Goal: Contribute content: Add original content to the website for others to see

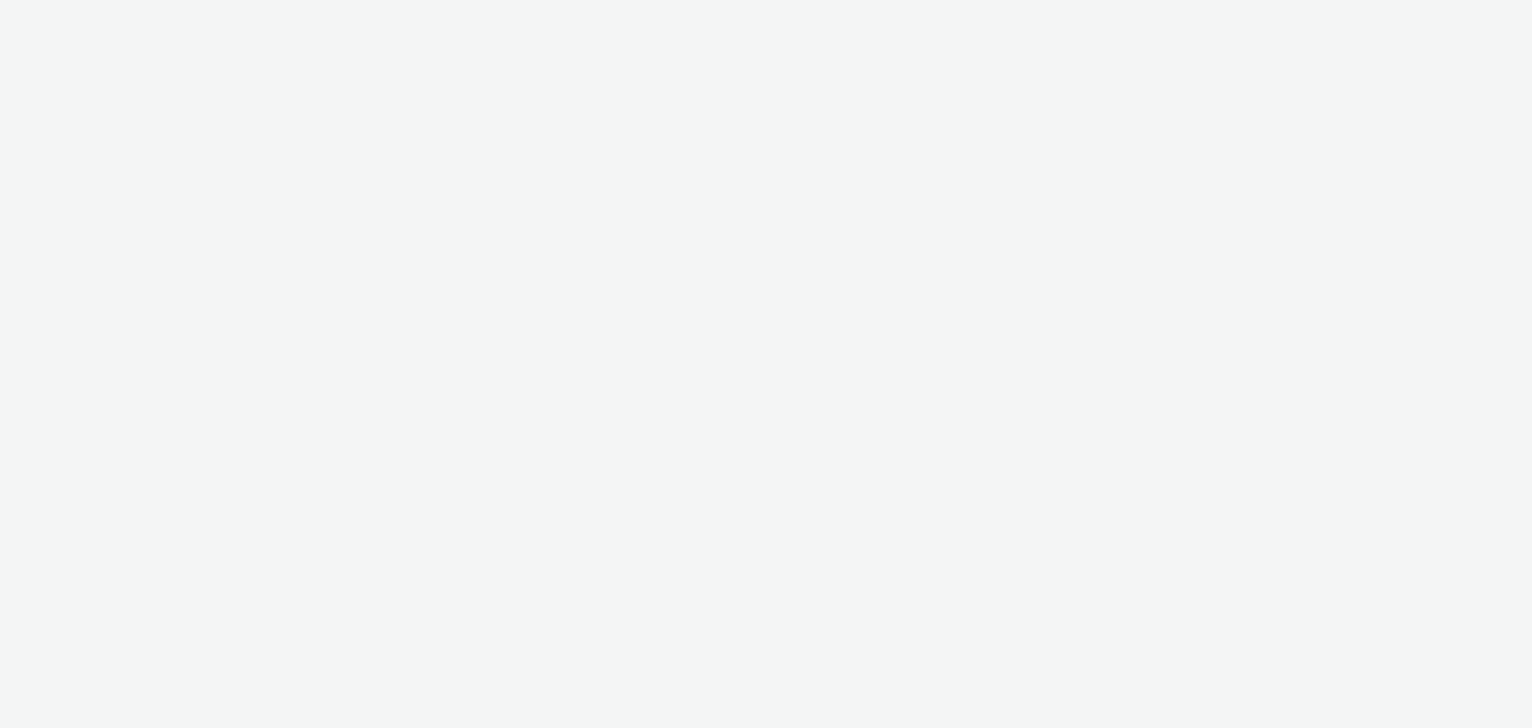
select select "38ed0f18-cbca-4106-be45-330e11e5f0af"
select select "f42c2087-8482-4af0-9099-e05519206007"
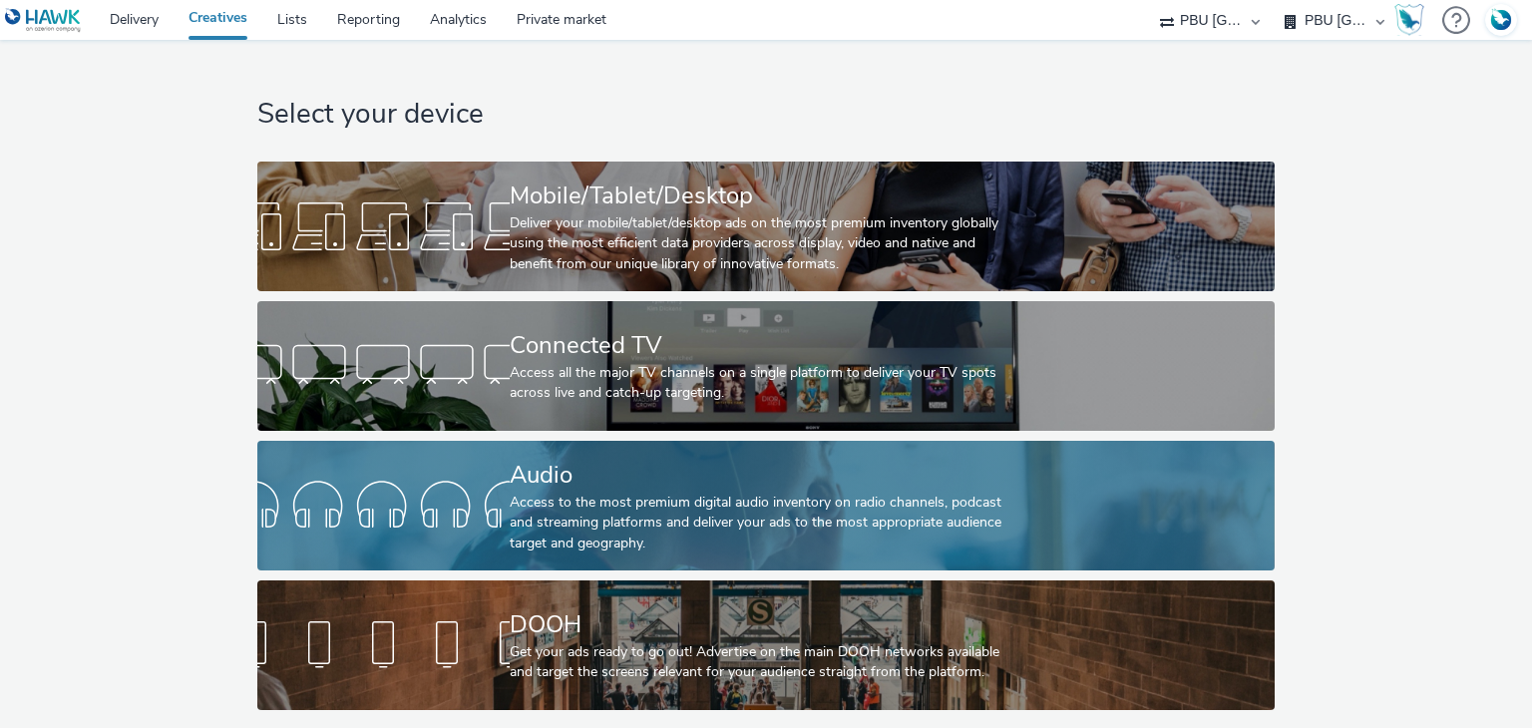
click at [604, 477] on div "Audio" at bounding box center [762, 475] width 505 height 35
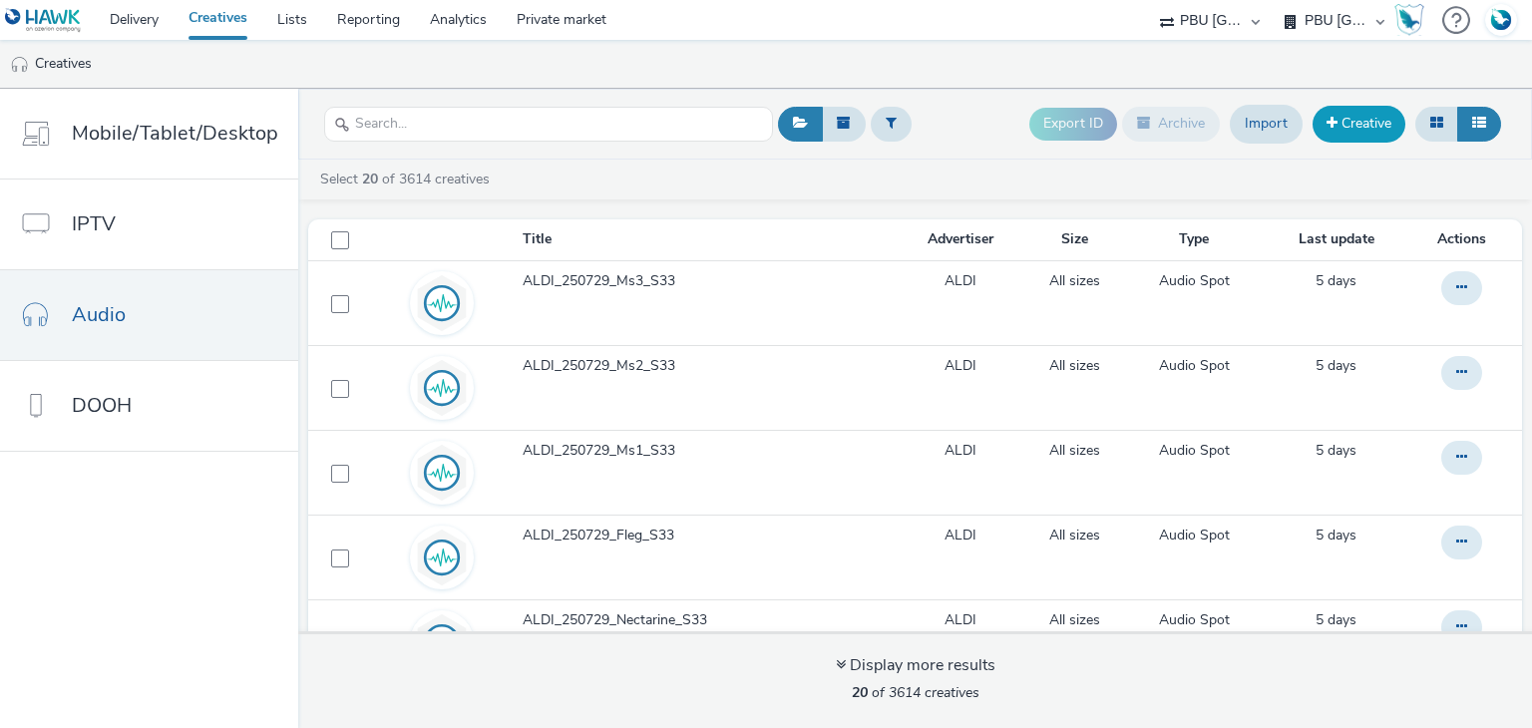
click at [1372, 121] on link "Creative" at bounding box center [1358, 124] width 93 height 36
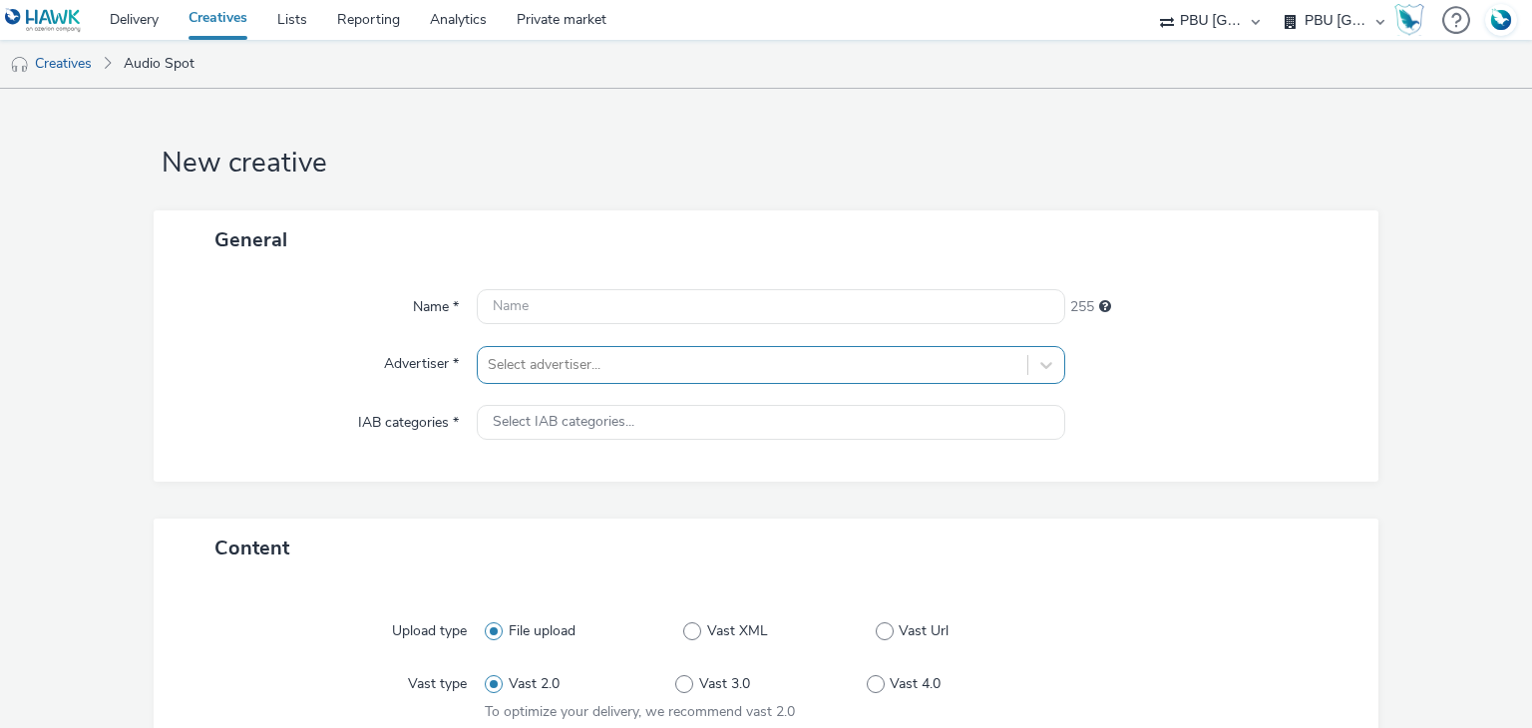
drag, startPoint x: 762, startPoint y: 384, endPoint x: 781, endPoint y: 364, distance: 27.5
click at [781, 364] on div "Name * 255 Advertiser * Select advertiser... IAB categories * Select IAB catego…" at bounding box center [767, 375] width 1226 height 212
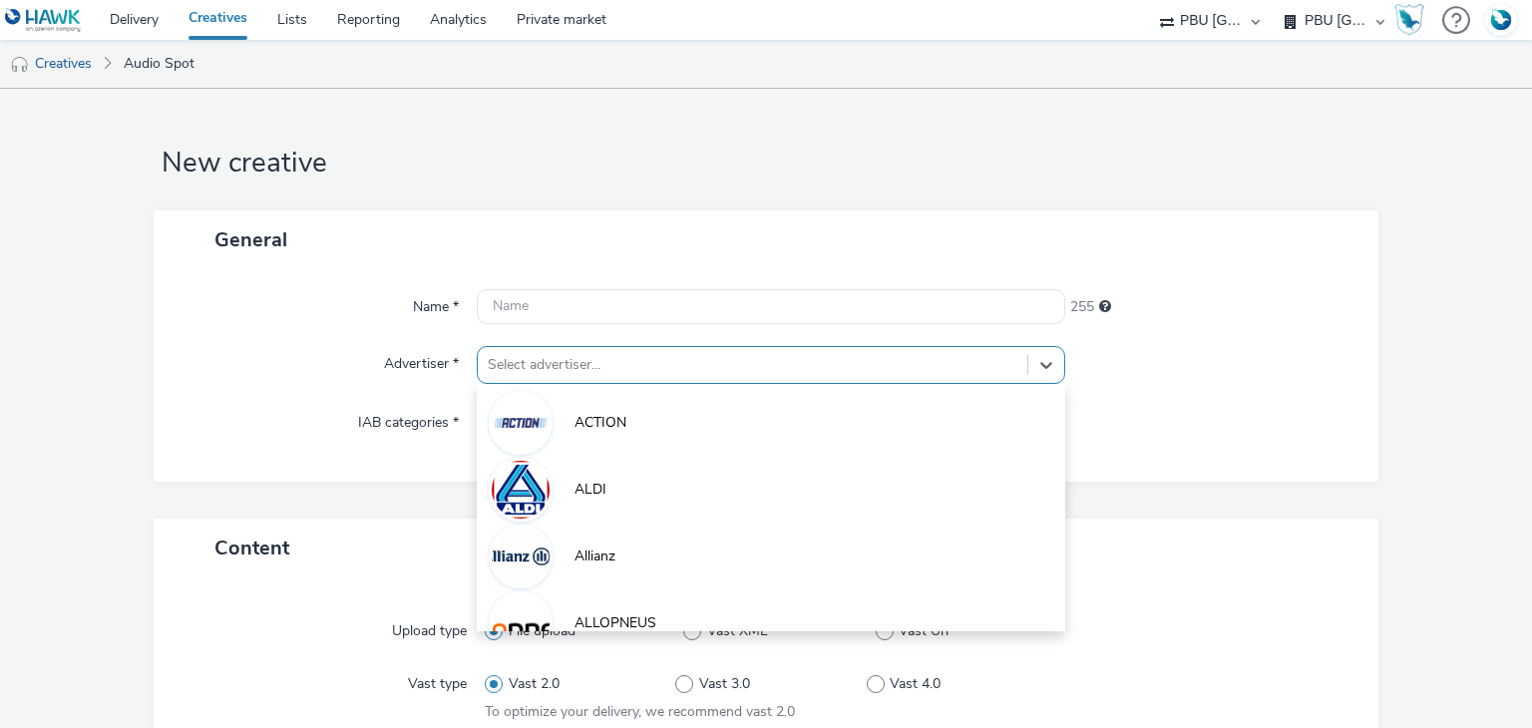
scroll to position [52, 0]
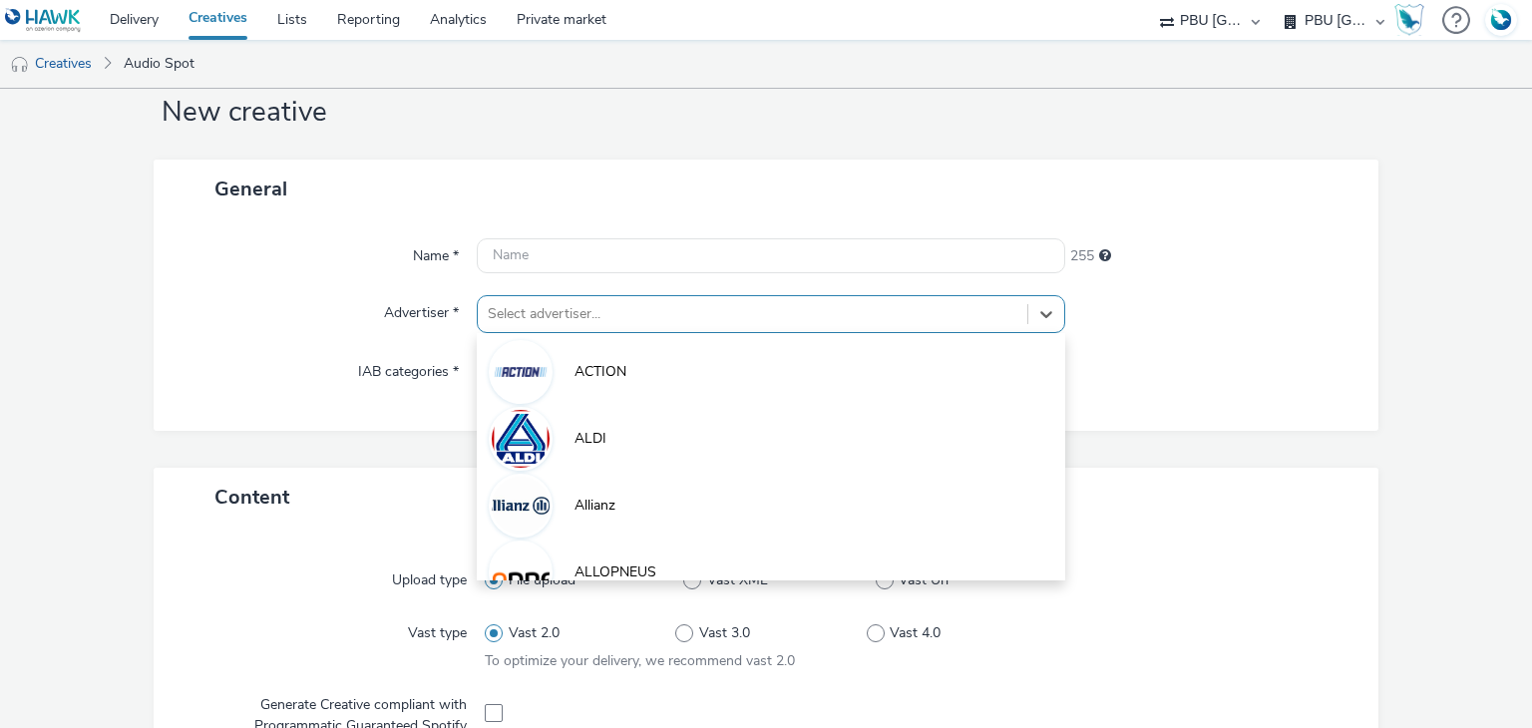
click at [781, 333] on div "option ACTION focused, 1 of 10. 10 results available. Use Up and Down to choose…" at bounding box center [770, 314] width 587 height 38
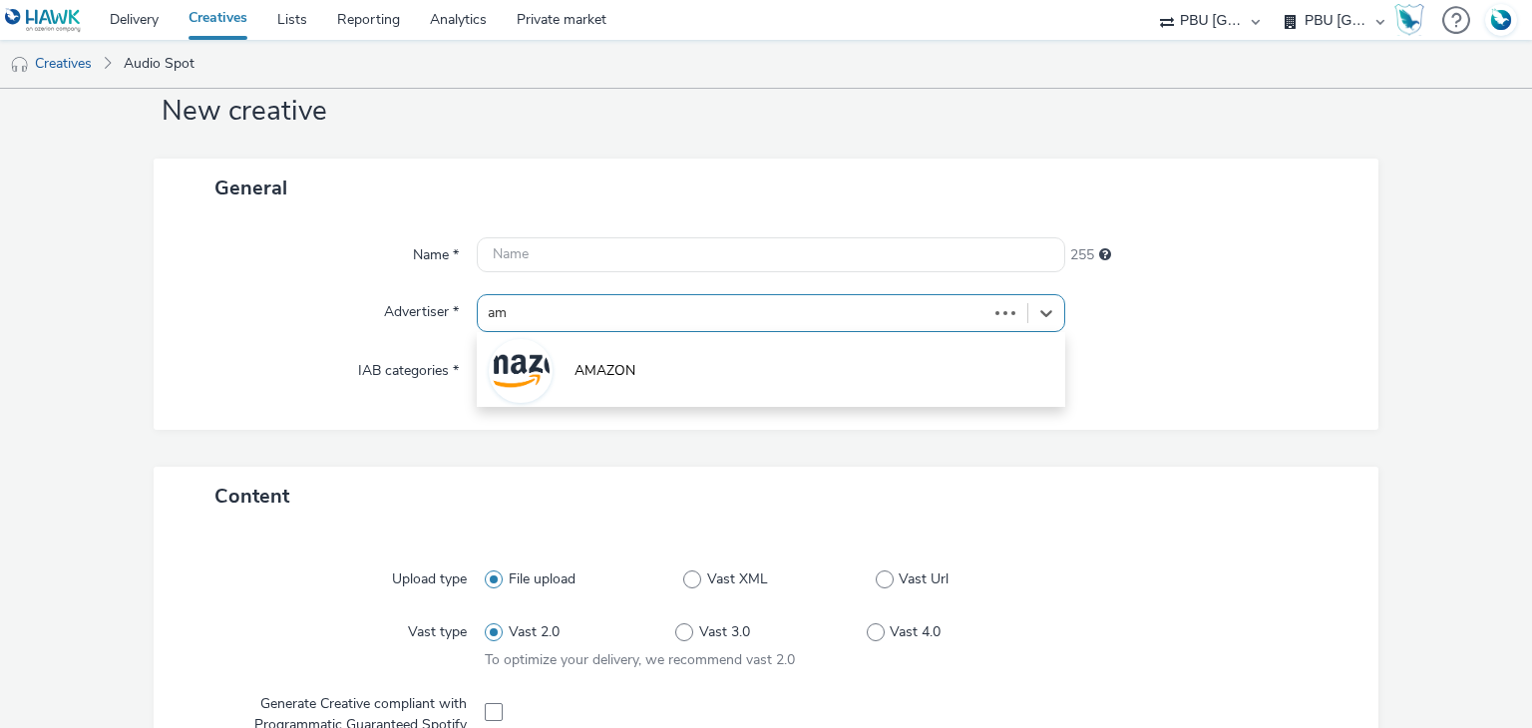
type input "ama"
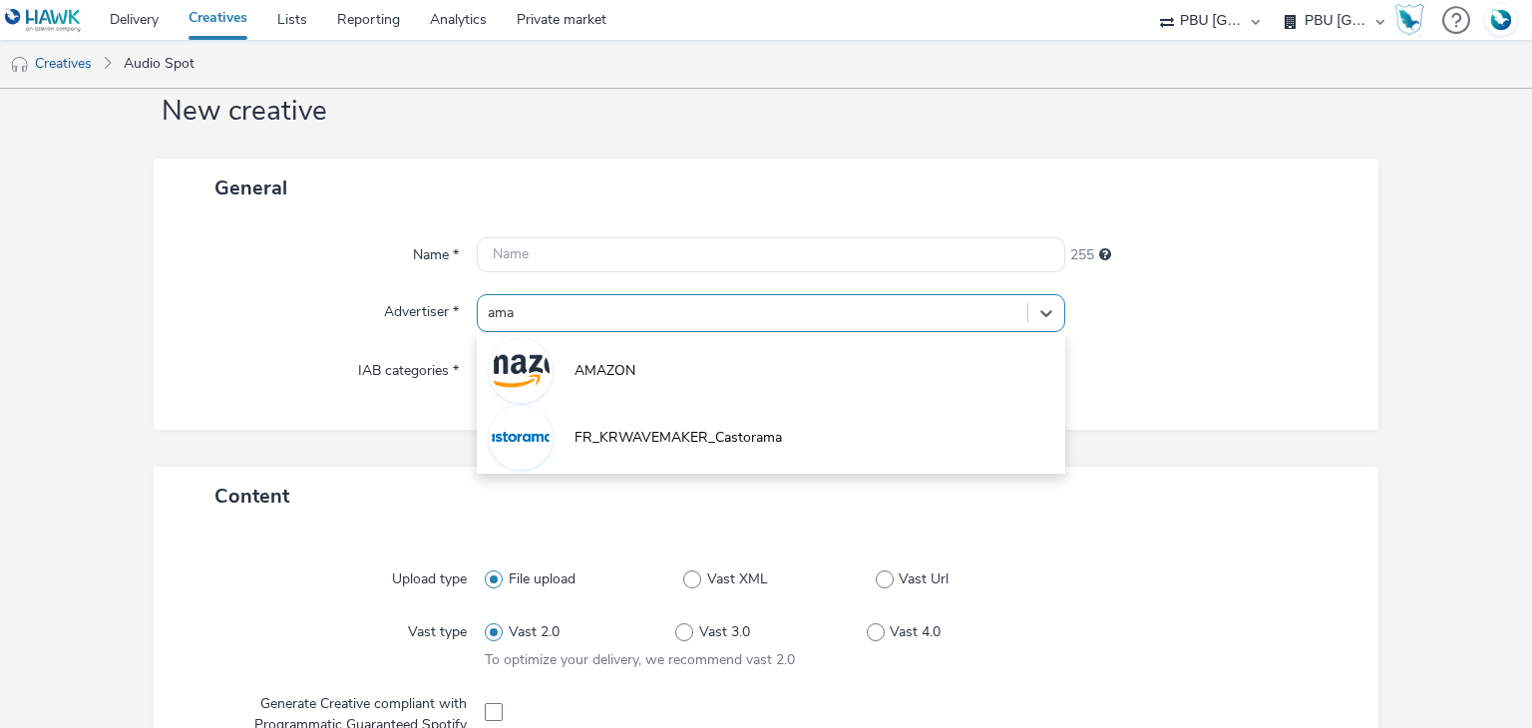
click at [781, 364] on li "AMAZON" at bounding box center [770, 369] width 587 height 67
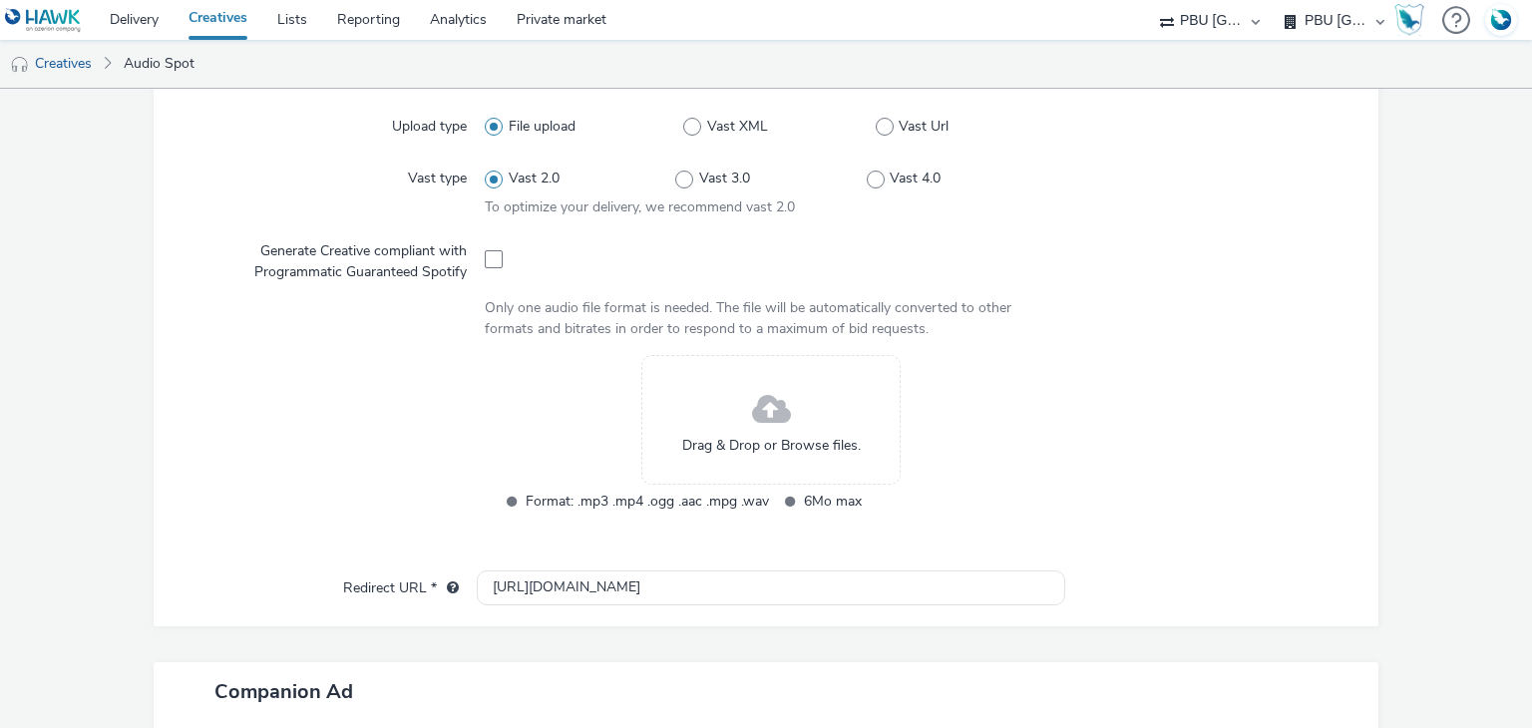
scroll to position [523, 0]
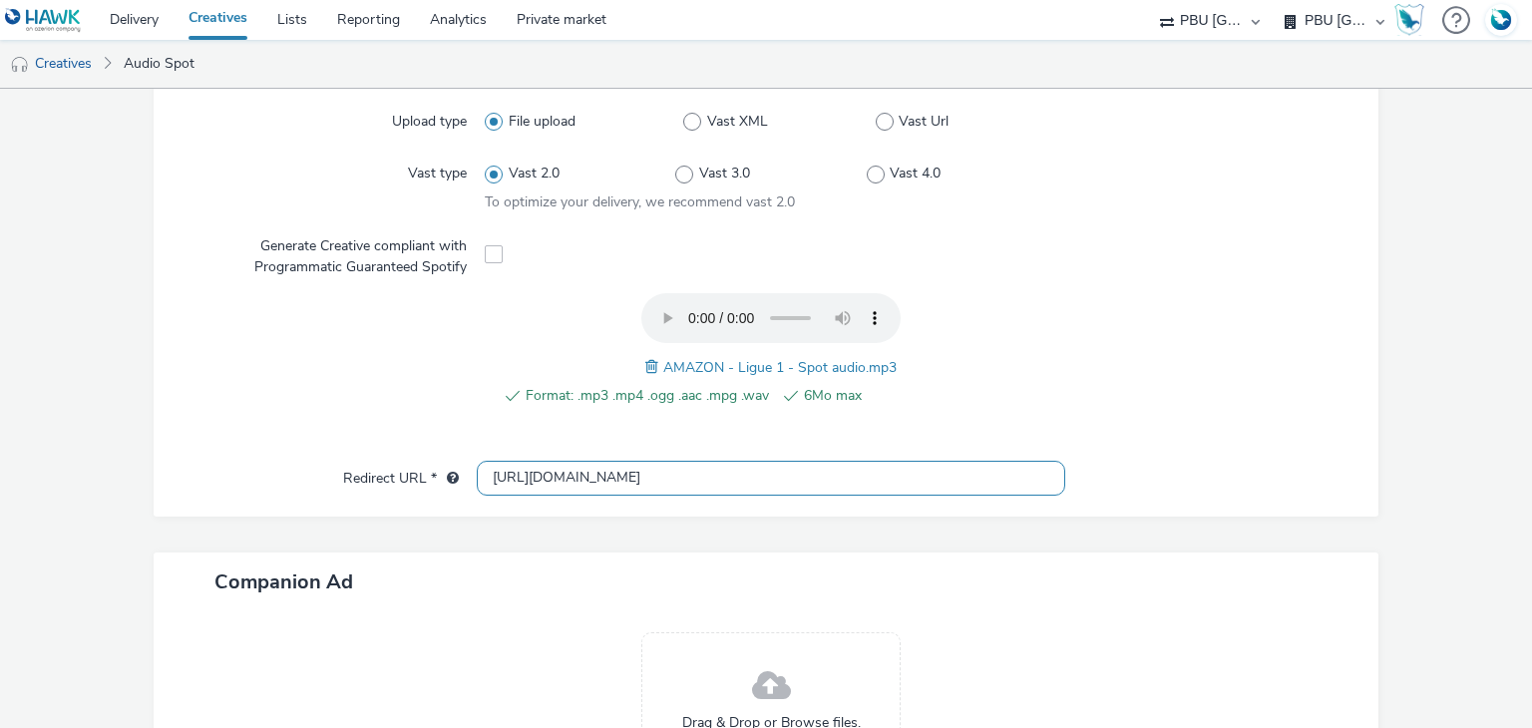
click at [584, 475] on input "[URL][DOMAIN_NAME]" at bounding box center [770, 478] width 587 height 35
paste input "s://[DOMAIN_NAME][URL]"
click at [584, 475] on input "[URL][DOMAIN_NAME]" at bounding box center [770, 478] width 587 height 35
type input "[URL][DOMAIN_NAME]"
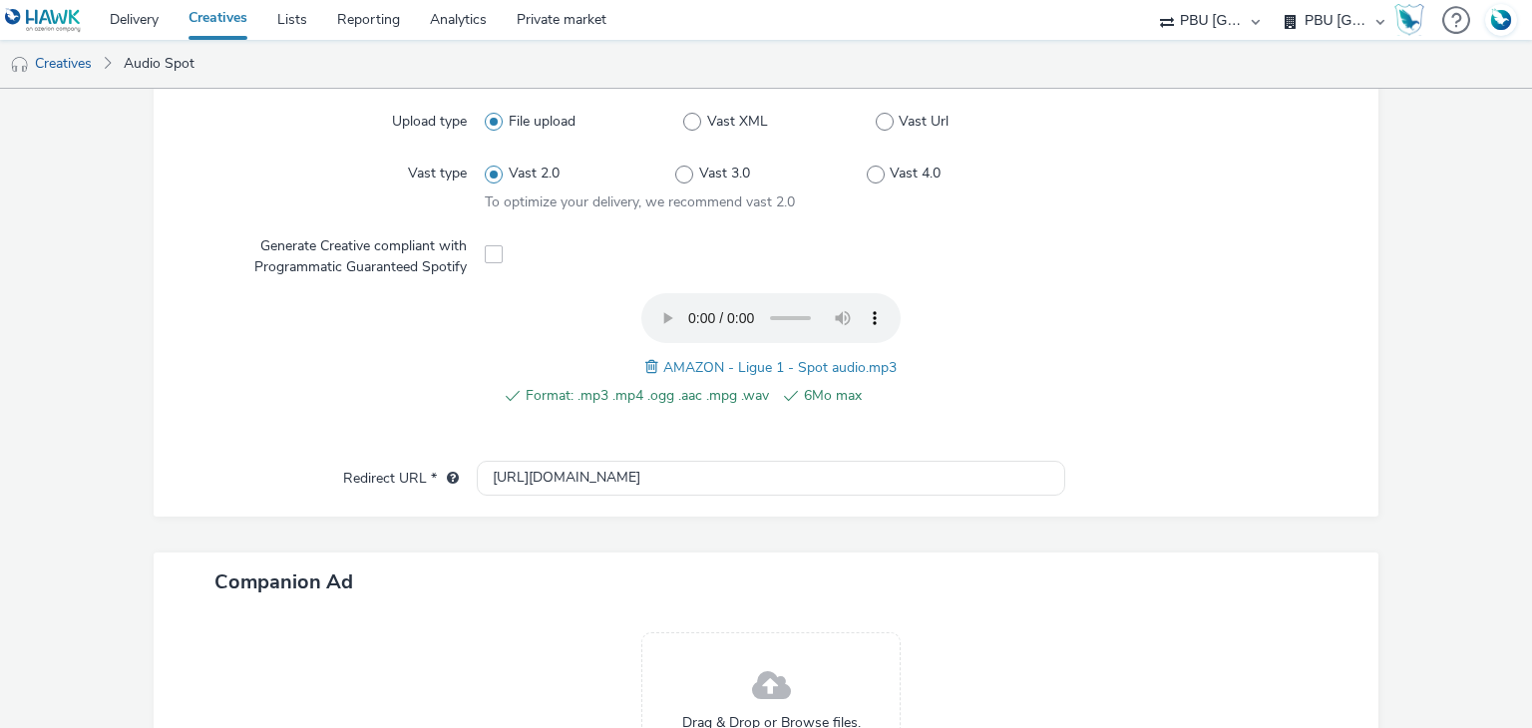
click at [734, 358] on span "AMAZON - Ligue 1 - Spot audio.mp3" at bounding box center [779, 367] width 233 height 19
copy span "AMAZON - Ligue 1 - Spot audio.mp3"
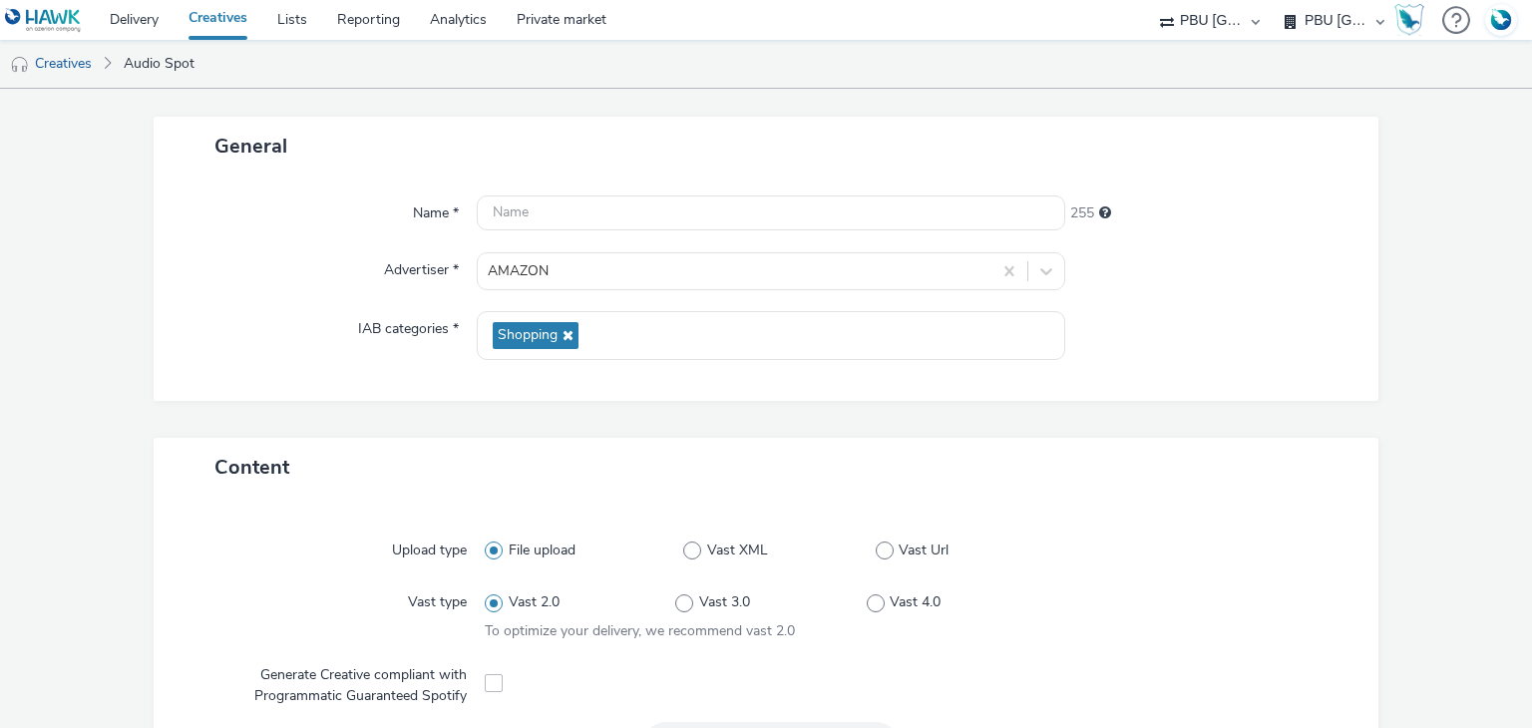
scroll to position [12, 0]
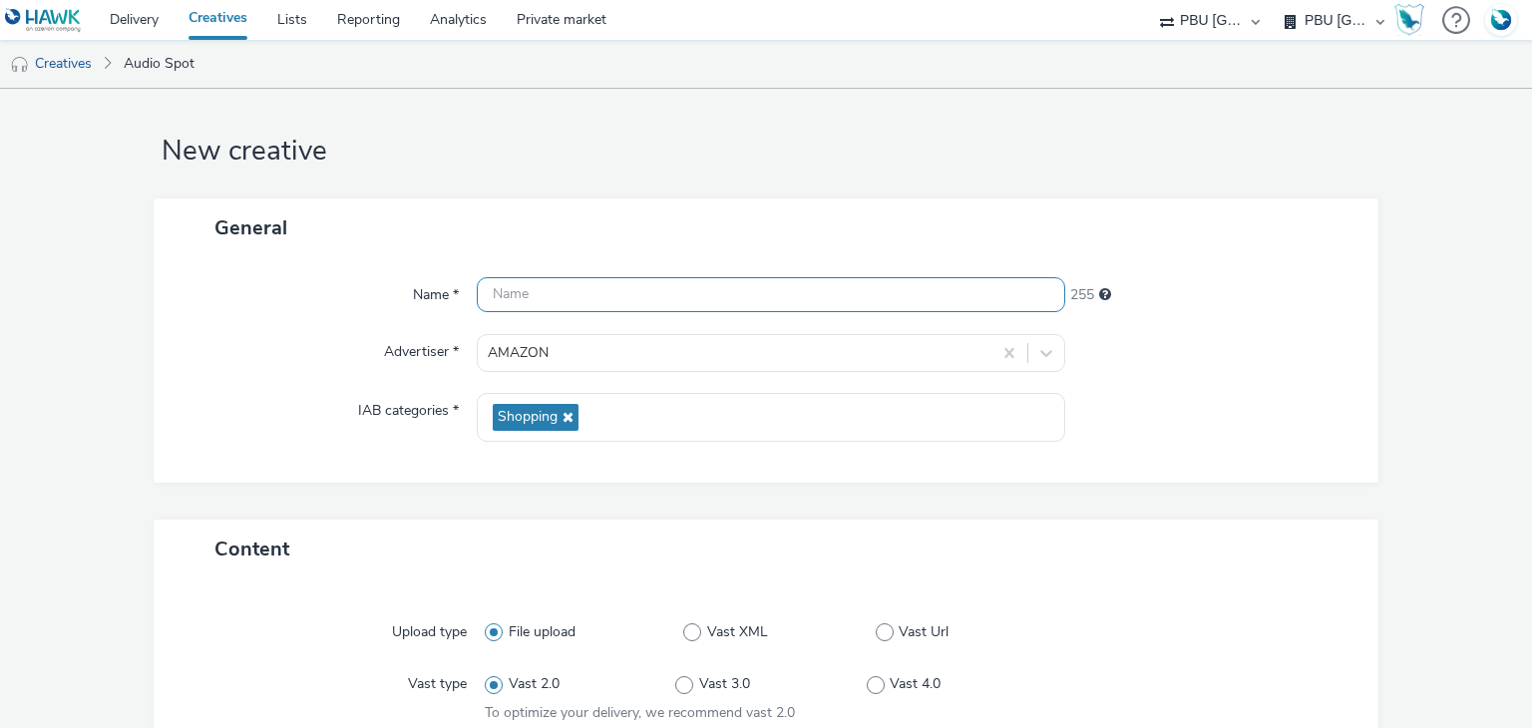
paste input "AMAZON - Ligue 1 - Spot audio.mp3"
click at [788, 298] on input "AMAZON - Ligue 1 - Spot audio.mp3" at bounding box center [770, 294] width 587 height 35
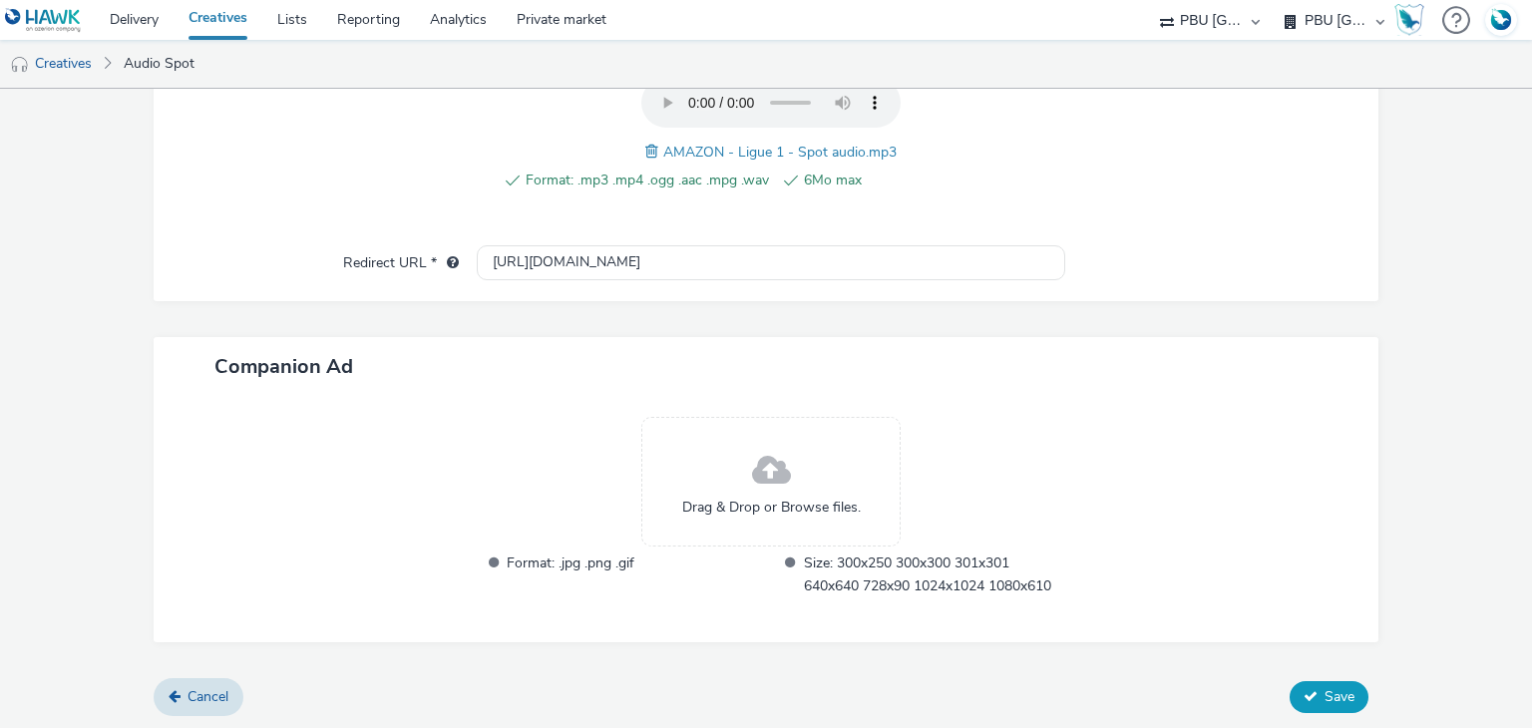
type input "AMAZON - Ligue 1 - Spot audio"
click at [1324, 696] on span "Save" at bounding box center [1339, 696] width 30 height 19
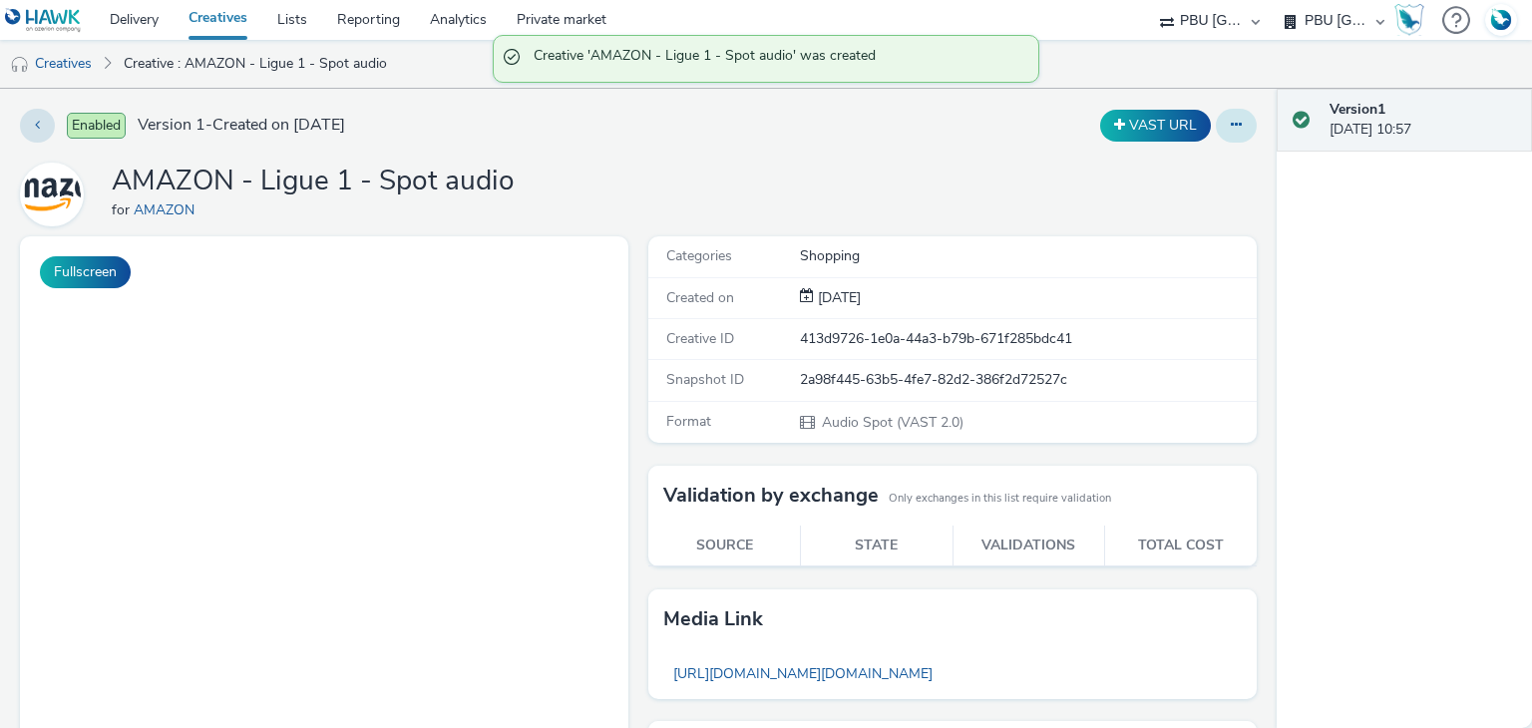
click at [1228, 117] on button at bounding box center [1236, 126] width 41 height 34
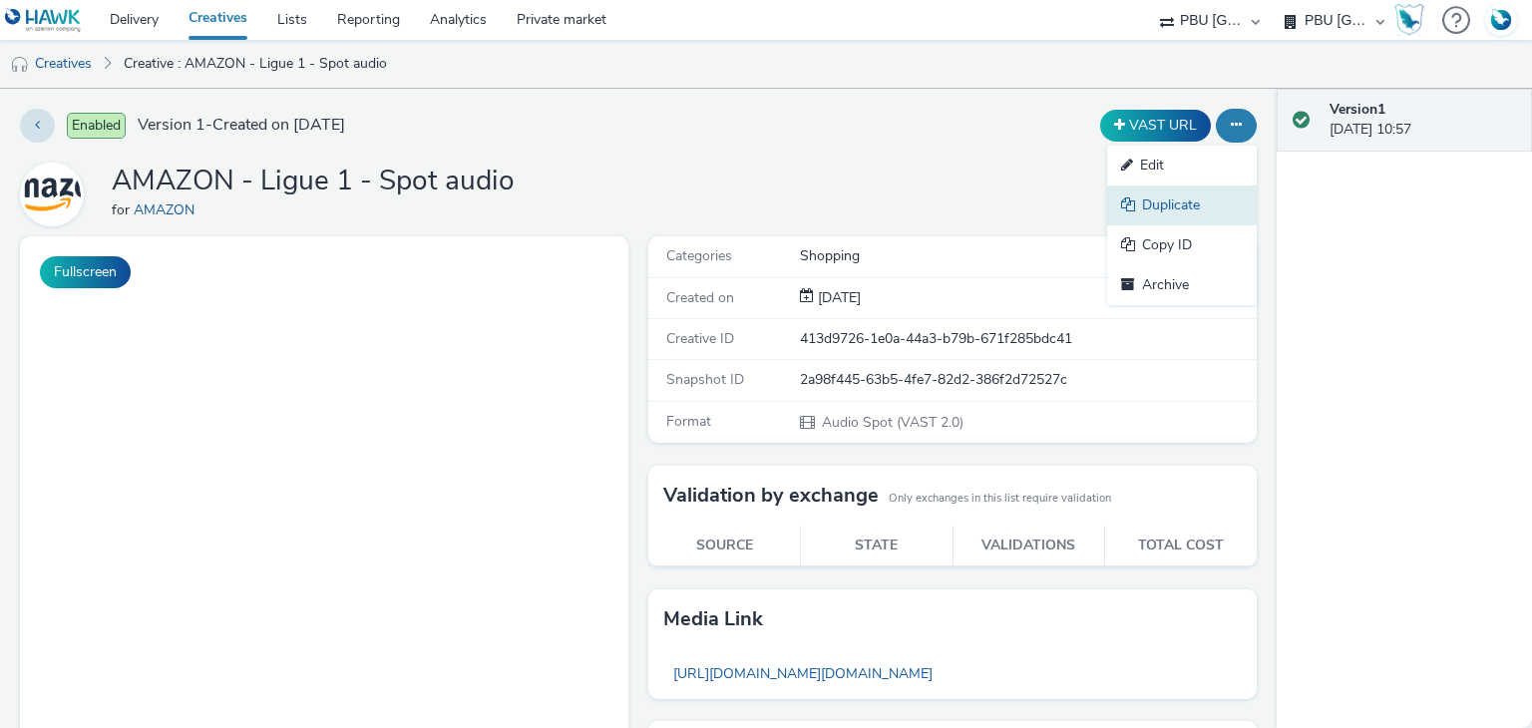
click at [1155, 209] on link "Duplicate" at bounding box center [1182, 205] width 150 height 40
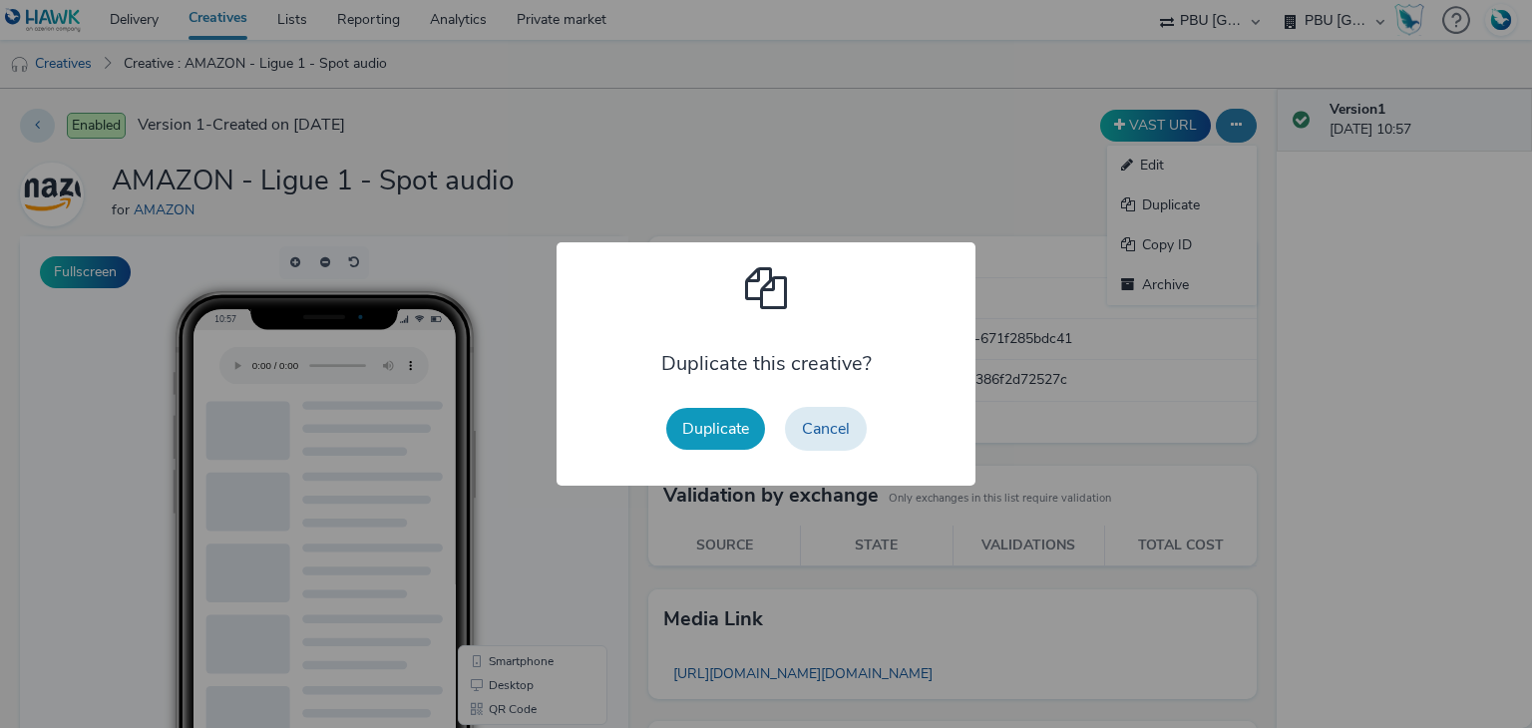
click at [729, 432] on button "Duplicate" at bounding box center [715, 429] width 99 height 42
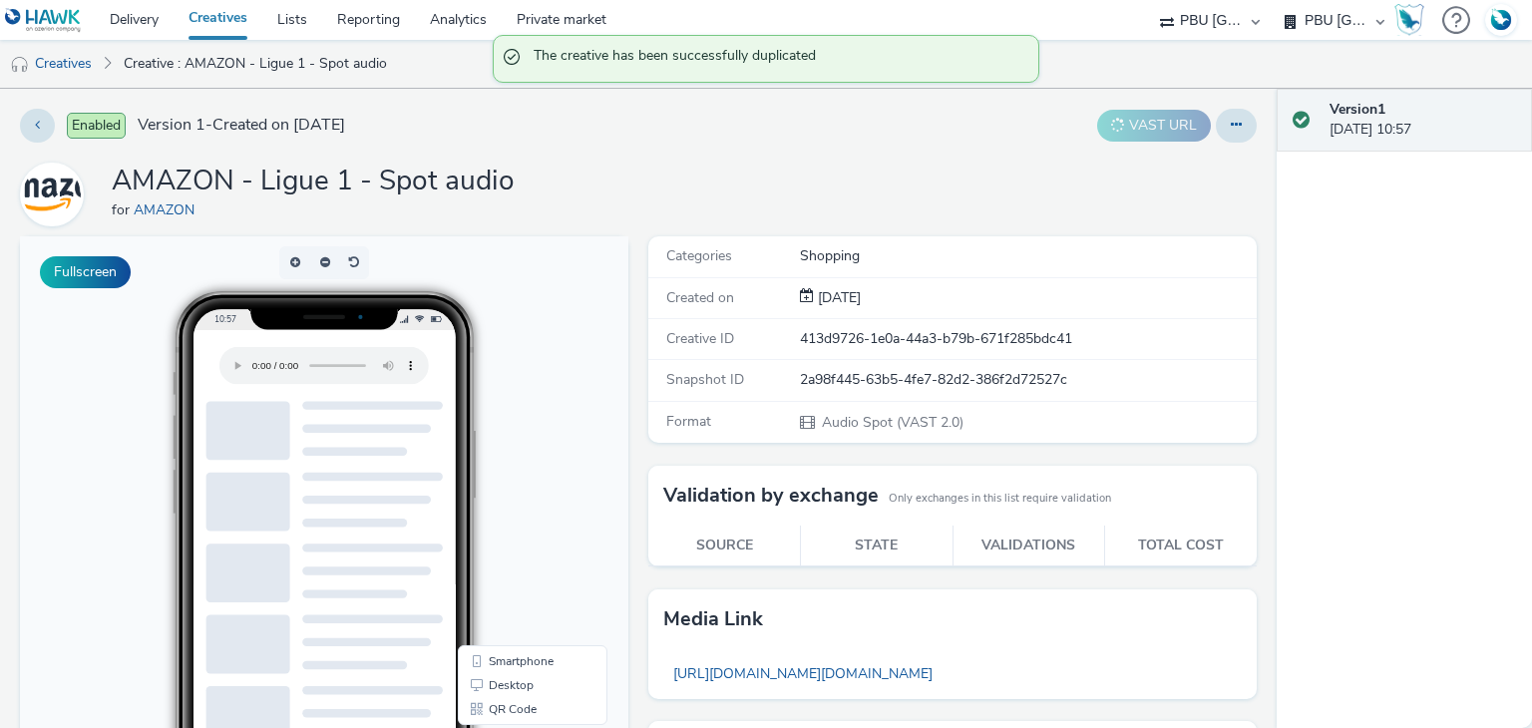
click at [729, 432] on div "Format Audio Spot (VAST 2.0)" at bounding box center [952, 422] width 608 height 41
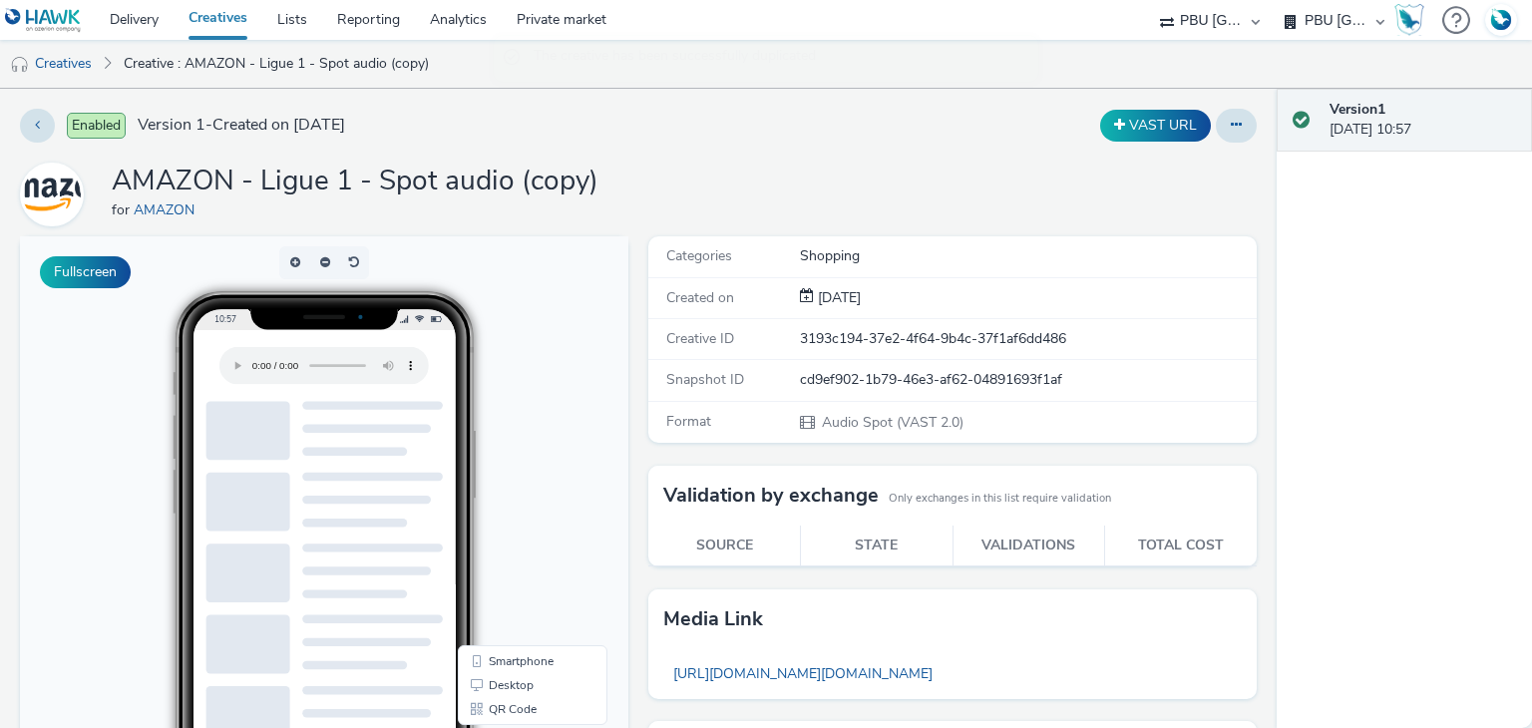
click at [1229, 107] on div "Enabled Version 1 - Created on [DATE] VAST URL AMAZON - Ligue 1 - Spot audio (c…" at bounding box center [638, 408] width 1276 height 639
click at [1228, 123] on button at bounding box center [1236, 126] width 41 height 34
click at [1190, 149] on link "Edit" at bounding box center [1182, 166] width 150 height 40
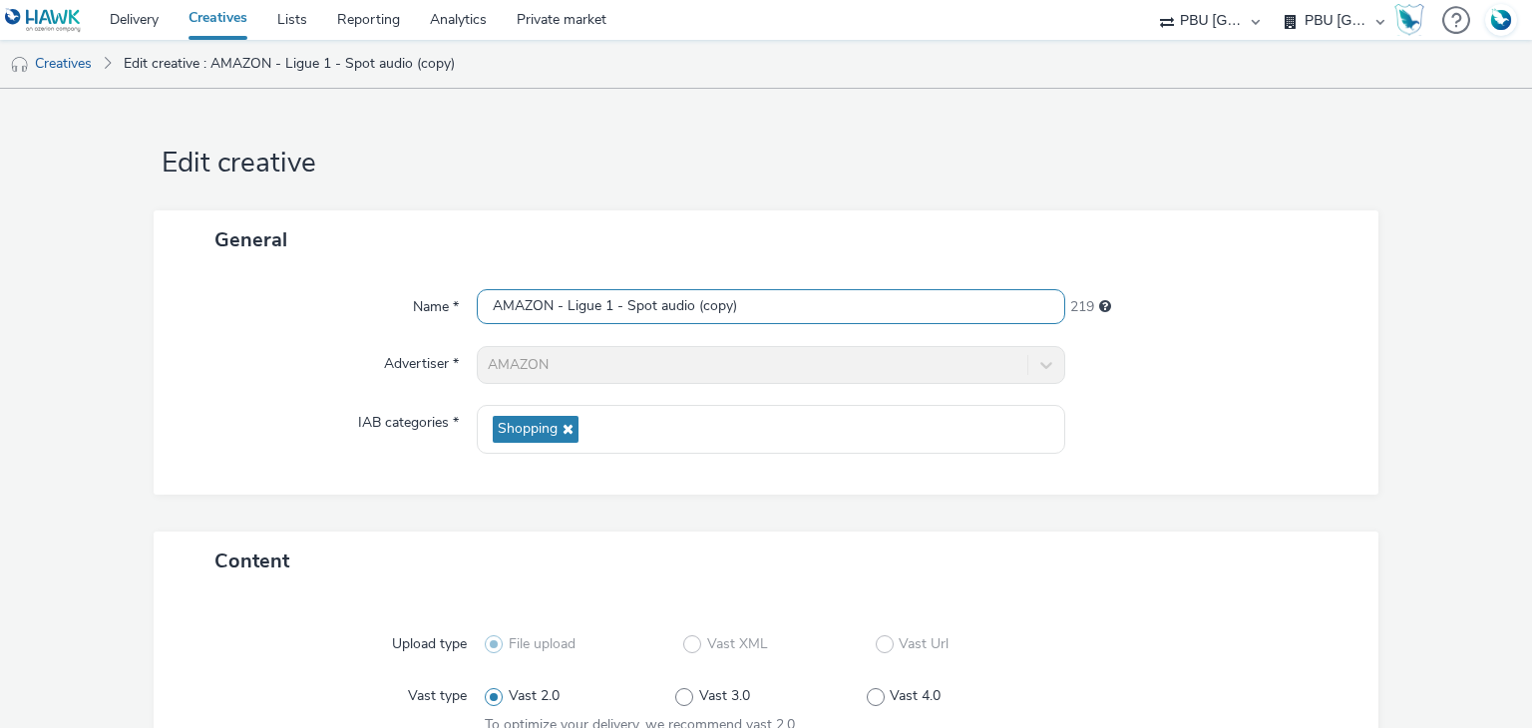
click at [726, 320] on input "AMAZON - Ligue 1 - Spot audio (copy)" at bounding box center [770, 306] width 587 height 35
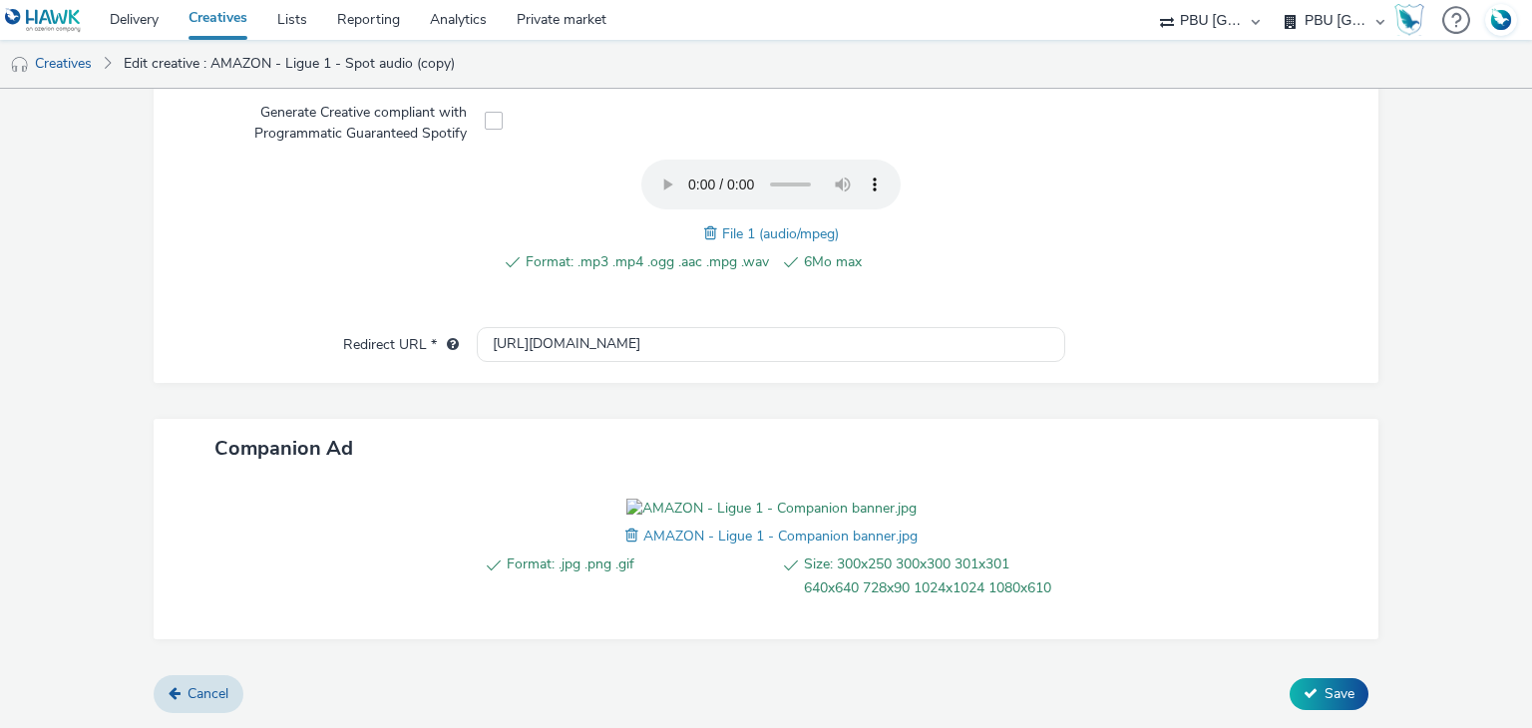
scroll to position [767, 0]
type input "AMAZON - Ligue 1 - Spot audio_Deezer"
click at [1328, 689] on span "Save" at bounding box center [1339, 693] width 30 height 19
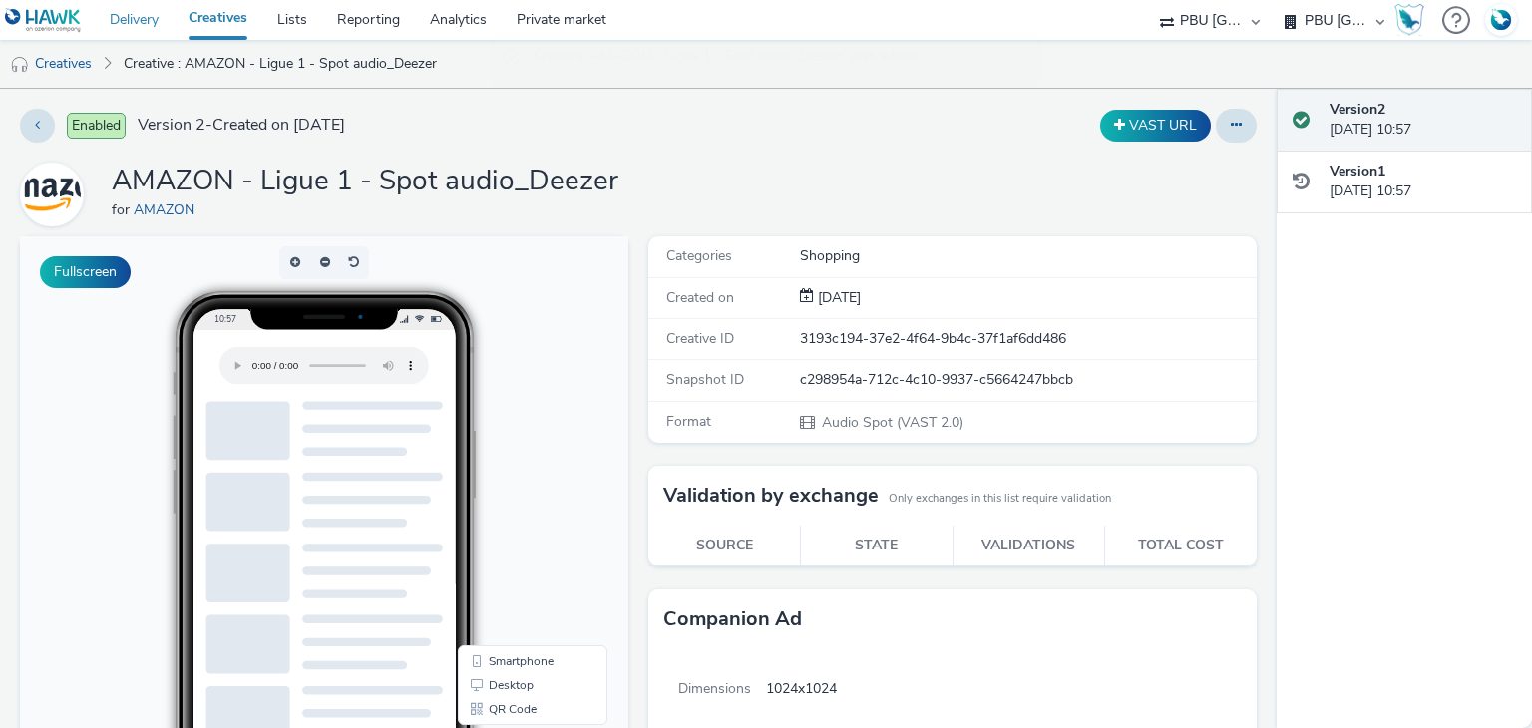
click at [135, 24] on link "Delivery" at bounding box center [134, 20] width 79 height 40
